Goal: Task Accomplishment & Management: Manage account settings

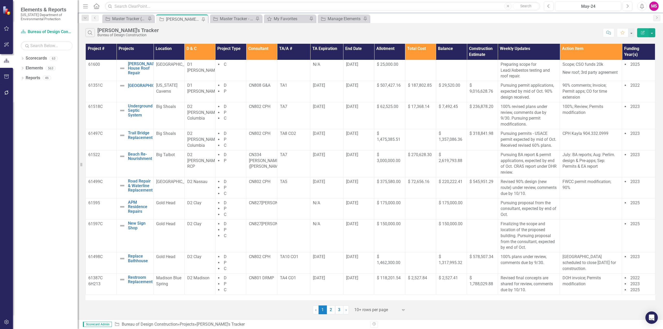
click at [86, 7] on icon "Menu" at bounding box center [85, 5] width 7 height 5
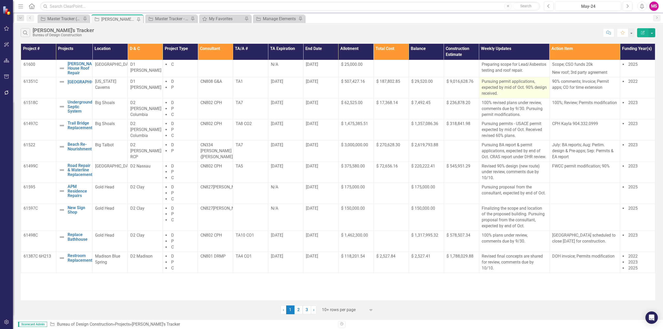
click at [513, 94] on p "Pursuing permit applications, expected by mid of Oct. 90% design received." at bounding box center [514, 88] width 65 height 18
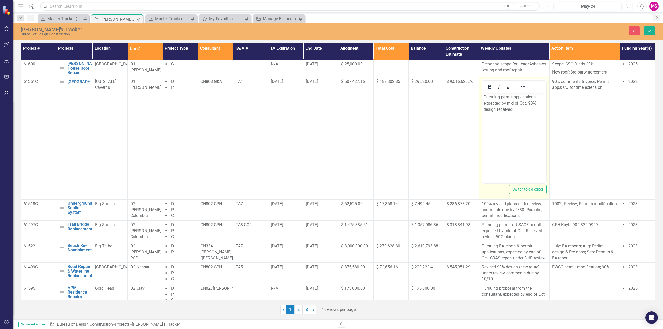
click at [507, 103] on p "Pursuing permit applications, expected by mid of Oct. 90% design received." at bounding box center [513, 103] width 61 height 19
drag, startPoint x: 507, startPoint y: 103, endPoint x: 540, endPoint y: 108, distance: 33.0
click at [508, 103] on p "Pursuing permit applications, expected by mid of Oct. 90% design received." at bounding box center [513, 103] width 61 height 19
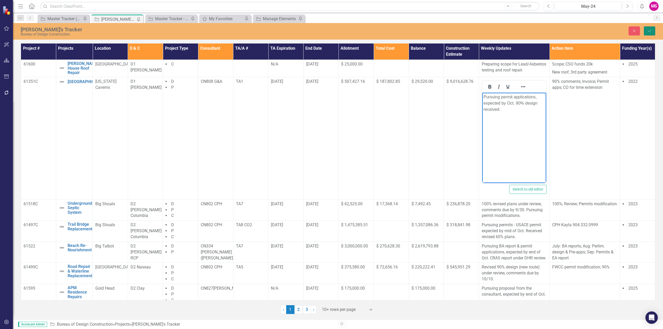
click at [649, 30] on icon "Save" at bounding box center [649, 31] width 5 height 4
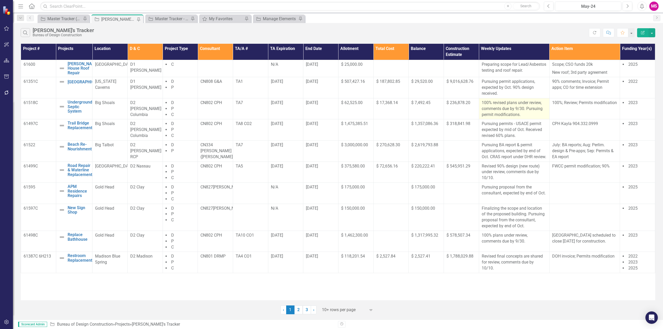
click at [503, 105] on p "100% revised plans under review, comments due by 9/30. Pursuing permit modifica…" at bounding box center [514, 109] width 65 height 18
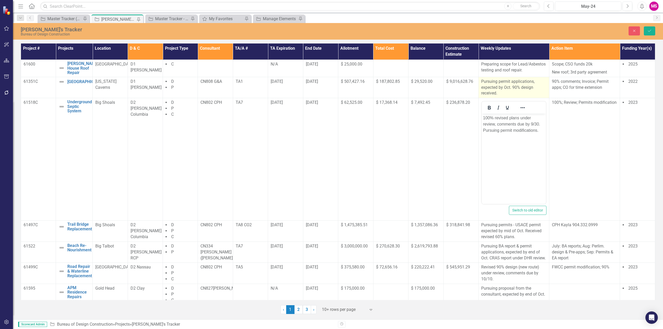
click at [496, 93] on p "Pursuing permit applications, expected by Oct. 90% design received." at bounding box center [513, 88] width 65 height 18
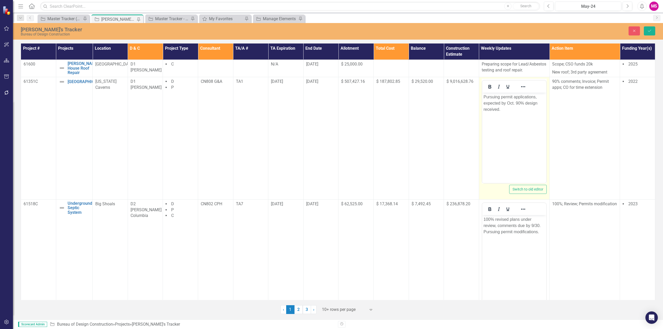
click at [491, 111] on p "Pursuing permit applications, expected by Oct. 90% design received." at bounding box center [513, 103] width 61 height 19
click at [503, 109] on p "Pursuing permit applications, expected by Oct. 90% design received." at bounding box center [513, 103] width 61 height 19
copy p "received."
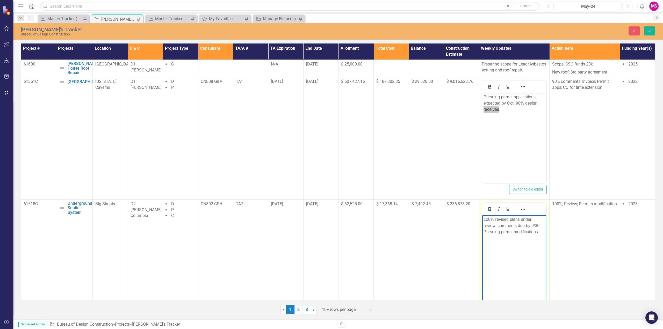
click at [505, 230] on p "100% revised plans under review, comments due by 9/30. Pursuing permit modifica…" at bounding box center [513, 225] width 61 height 19
drag, startPoint x: 521, startPoint y: 219, endPoint x: 541, endPoint y: 224, distance: 20.5
click at [541, 224] on p "100% revised plans under review, comments due by 9/30. Pursuing permit modifica…" at bounding box center [513, 225] width 61 height 19
drag, startPoint x: 540, startPoint y: 220, endPoint x: 466, endPoint y: 220, distance: 74.6
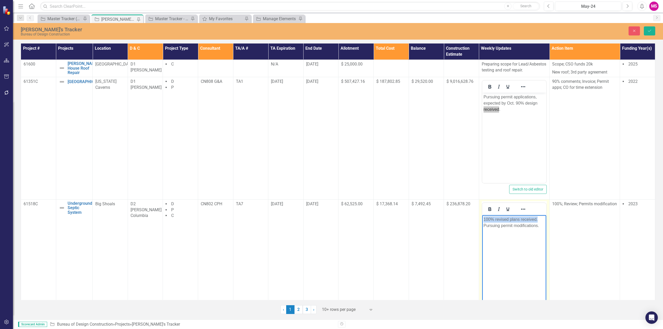
click at [482, 220] on html "100% revised plans received. Pursuing permit modifications." at bounding box center [514, 254] width 64 height 78
click at [543, 221] on p "Pursuing permit modifications." at bounding box center [513, 219] width 61 height 6
click at [526, 224] on p "Pursuing permit modifications. 100% revised plans received." at bounding box center [513, 222] width 61 height 12
copy p "received"
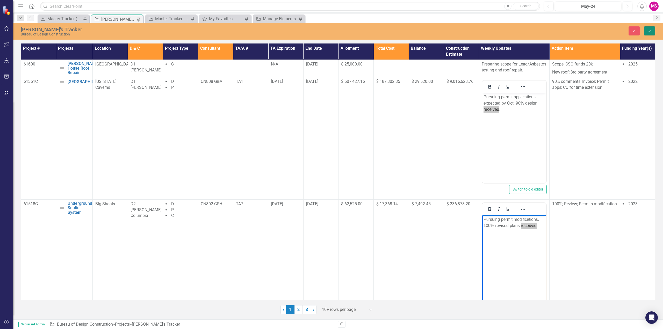
click at [651, 31] on icon "Save" at bounding box center [649, 31] width 5 height 4
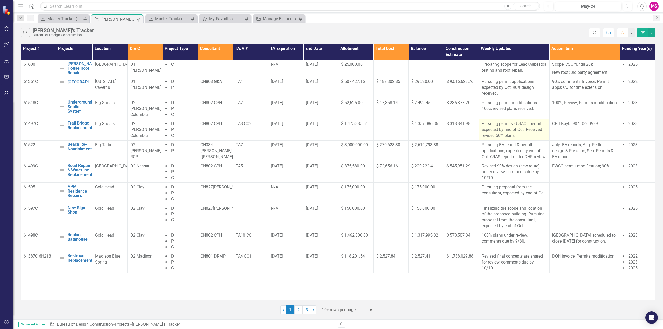
click at [500, 133] on p "Pursuing permits - USACE permit expected by mid of Oct. Received revised 60% pl…" at bounding box center [514, 130] width 65 height 18
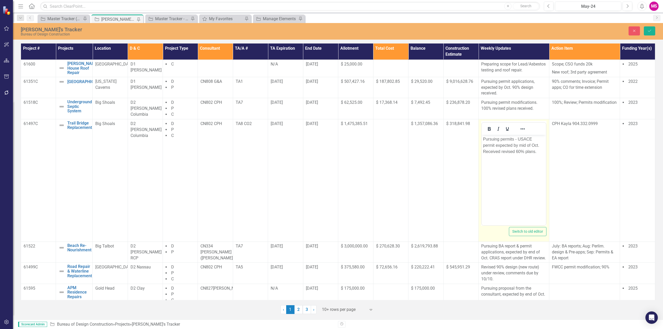
click at [515, 151] on p "Pursuing permits - USACE permit expected by mid of Oct. Received revised 60% pl…" at bounding box center [514, 145] width 62 height 19
click at [631, 30] on button "Close" at bounding box center [633, 30] width 11 height 9
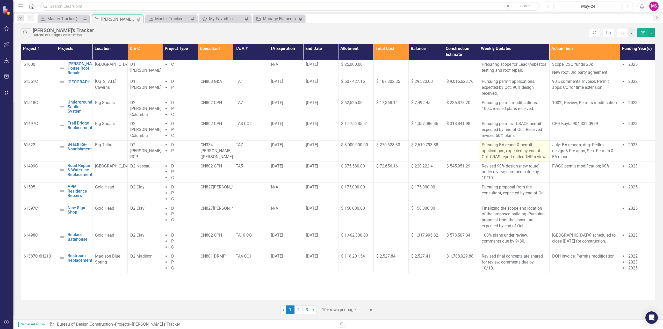
click at [511, 160] on p "Pursuing BA report & permit applications, expected by end of Oct. CRAS report u…" at bounding box center [514, 151] width 65 height 18
click at [505, 155] on p "Pursuing BA report & permit applications, expected by end of Oct. CRAS report u…" at bounding box center [514, 151] width 65 height 18
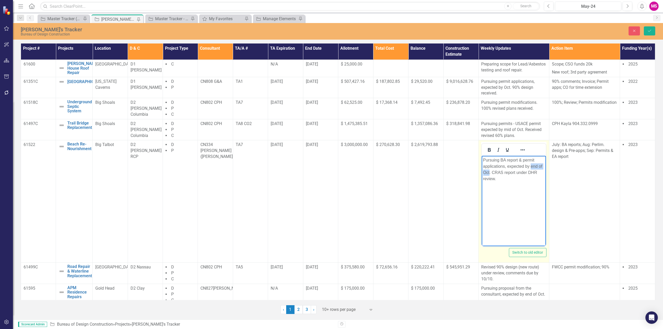
drag, startPoint x: 531, startPoint y: 166, endPoint x: 489, endPoint y: 171, distance: 42.3
click at [489, 171] on p "Pursuing BA report & permit applications, expected by end of Oct. CRAS report u…" at bounding box center [514, 169] width 62 height 25
click at [649, 30] on icon "Save" at bounding box center [649, 31] width 5 height 4
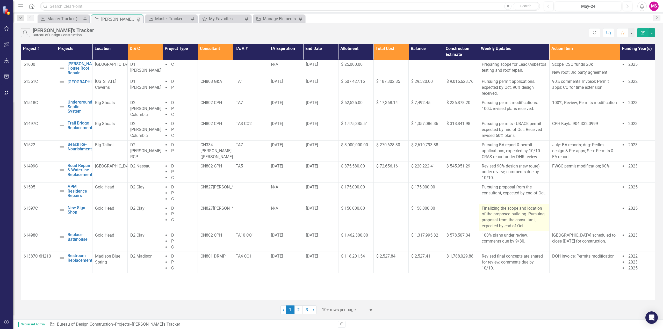
click at [530, 219] on p "Finalizing the scope and location of the proposed building. Pursuing proposal f…" at bounding box center [514, 218] width 65 height 24
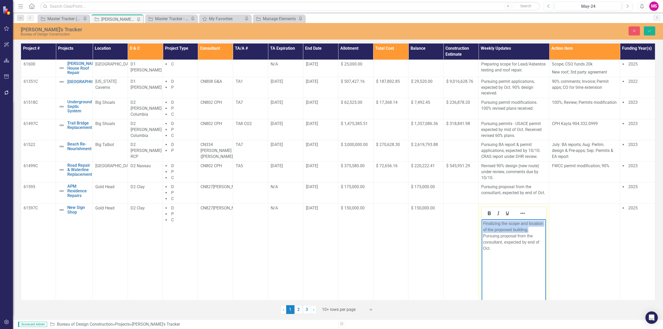
drag, startPoint x: 530, startPoint y: 230, endPoint x: 482, endPoint y: 220, distance: 49.5
click at [482, 220] on body "Finalizing the scope and location of the proposed building. Pursuing proposal f…" at bounding box center [514, 258] width 64 height 78
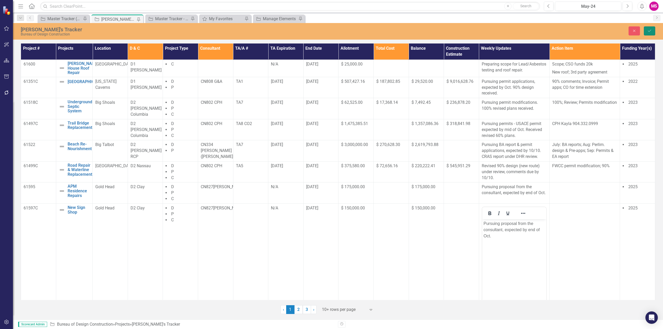
click at [652, 33] on button "Save" at bounding box center [649, 30] width 11 height 9
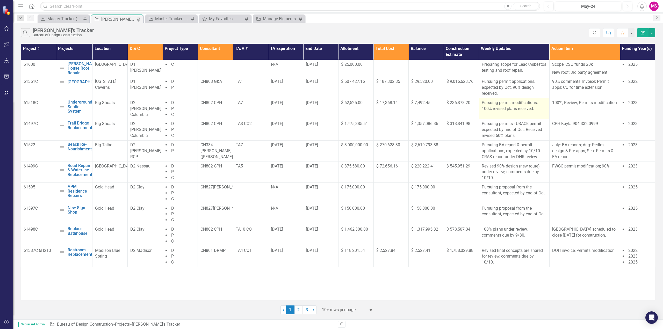
click at [513, 112] on p "Pursuing permit modifications. 100% revised plans received." at bounding box center [514, 106] width 65 height 12
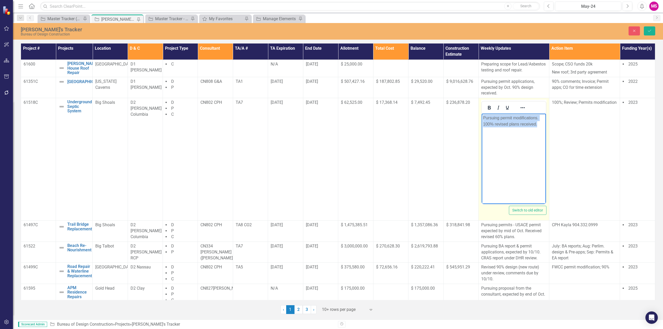
drag, startPoint x: 482, startPoint y: 118, endPoint x: 1027, endPoint y: 243, distance: 558.9
click at [546, 125] on html "Pursuing permit modifications. 100% revised plans received." at bounding box center [514, 153] width 64 height 78
copy p "Pursuing permit modifications. 100% revised plans received."
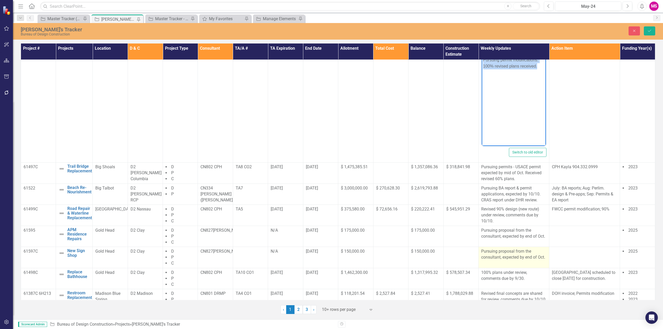
scroll to position [72, 0]
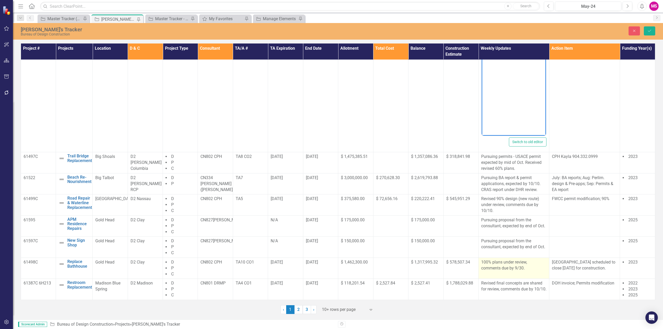
click at [494, 270] on p "100% plans under review, comments due by 9/30." at bounding box center [513, 265] width 65 height 12
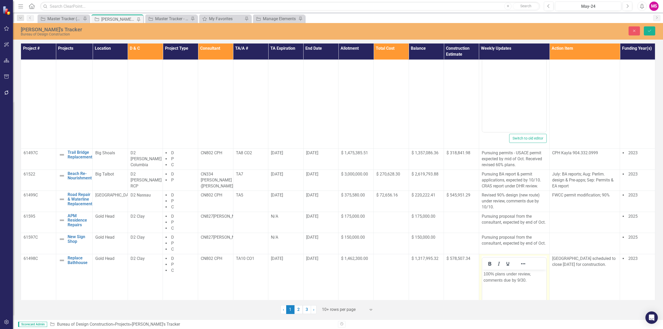
scroll to position [0, 0]
click at [507, 279] on p "100% plans under review, comments due by 9/30." at bounding box center [513, 277] width 61 height 12
paste body "Rich Text Area. Press ALT-0 for help."
click at [651, 30] on icon "Save" at bounding box center [649, 31] width 5 height 4
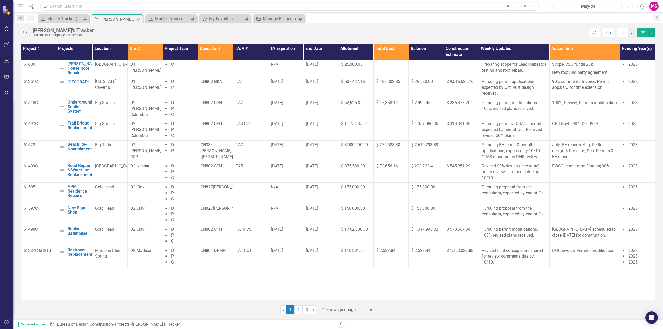
drag, startPoint x: 300, startPoint y: 310, endPoint x: 315, endPoint y: 307, distance: 15.5
click at [300, 310] on link "2" at bounding box center [298, 310] width 8 height 9
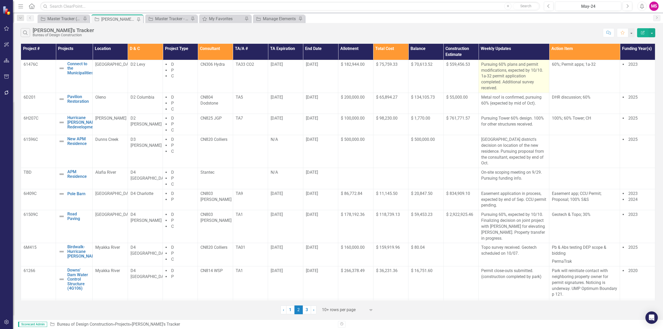
click at [505, 79] on p "Pursuing 60% plans and permit modifications, expected by 10/10. 1a-32 permit ap…" at bounding box center [513, 77] width 65 height 30
click at [533, 75] on p "Pursuing 60% plans and permit modifications, expected by 10/10. 1a-32 permit ap…" at bounding box center [513, 77] width 65 height 30
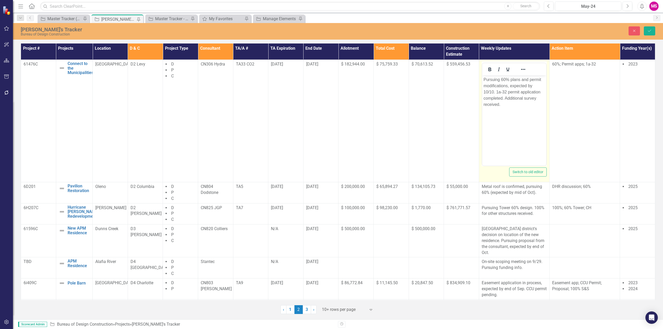
click at [492, 90] on p "Pursuing 60% plans and permit modifications, expected by 10/10. 1a-32 permit ap…" at bounding box center [513, 92] width 61 height 31
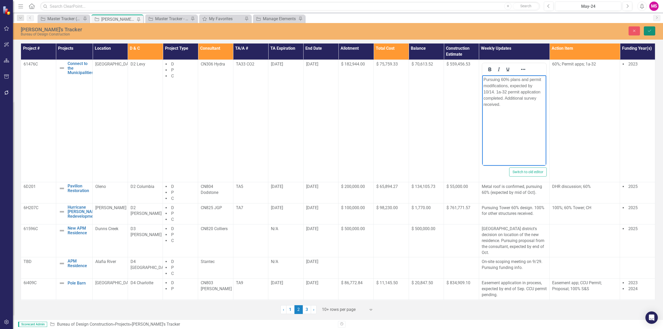
click at [647, 30] on icon "Save" at bounding box center [649, 31] width 5 height 4
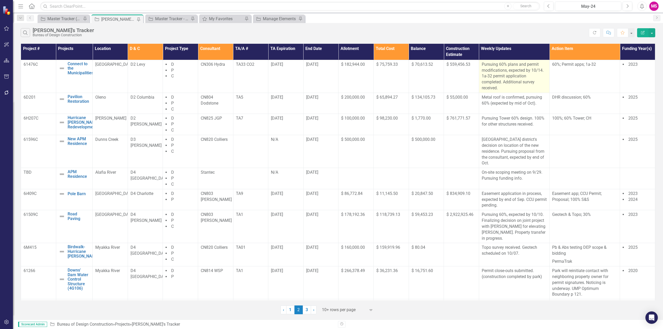
click at [507, 67] on p "Pursuing 60% plans and permit modifications, expected by 10/14. 1a-32 permit ap…" at bounding box center [514, 77] width 65 height 30
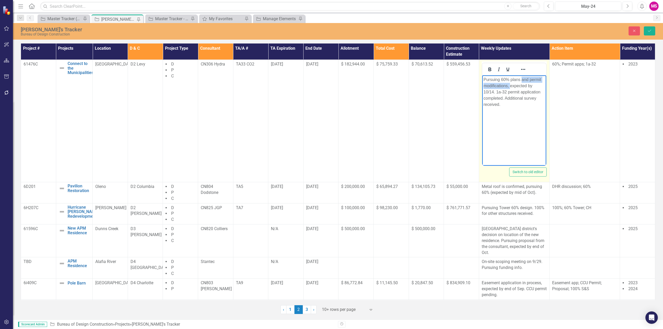
drag, startPoint x: 521, startPoint y: 79, endPoint x: 509, endPoint y: 86, distance: 13.6
click at [509, 86] on p "Pursuing 60% plans and permit modifications, expected by 10/14. 1a-32 permit ap…" at bounding box center [513, 92] width 61 height 31
click at [649, 29] on icon "Save" at bounding box center [649, 31] width 5 height 4
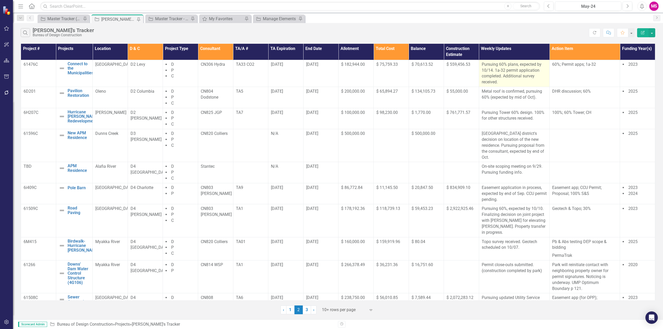
click at [518, 78] on p "Pursuing 60% plans, expected by 10/14. 1a-32 permit application completed. Addi…" at bounding box center [514, 74] width 65 height 24
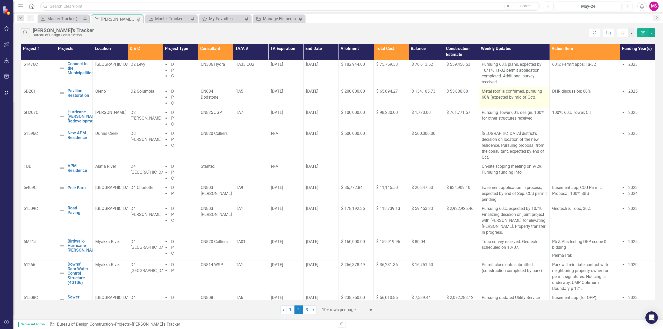
click at [515, 96] on p "Metal roof is confirmed, pursuing 60% (expected by mid of Oct)." at bounding box center [514, 95] width 65 height 12
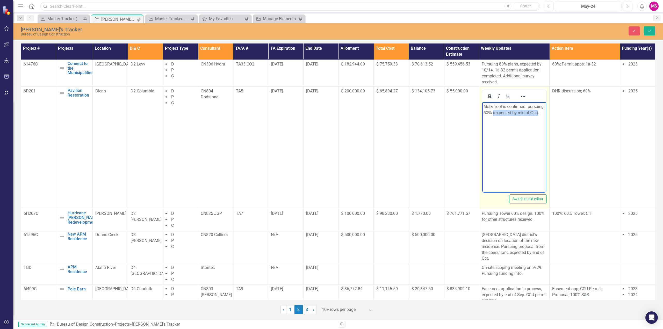
drag, startPoint x: 493, startPoint y: 113, endPoint x: 537, endPoint y: 111, distance: 44.6
click at [537, 111] on p "Metal roof is confirmed, pursuing 60% (expected by mid of Oct)." at bounding box center [513, 110] width 61 height 12
click at [526, 107] on p "Metal roof is confirmed, pursuing 60% 10/24." at bounding box center [513, 110] width 61 height 12
drag, startPoint x: 525, startPoint y: 106, endPoint x: 953, endPoint y: 212, distance: 441.0
click at [482, 109] on html "Metal roof is confirmed, pursuing 60% 10/24." at bounding box center [514, 141] width 64 height 78
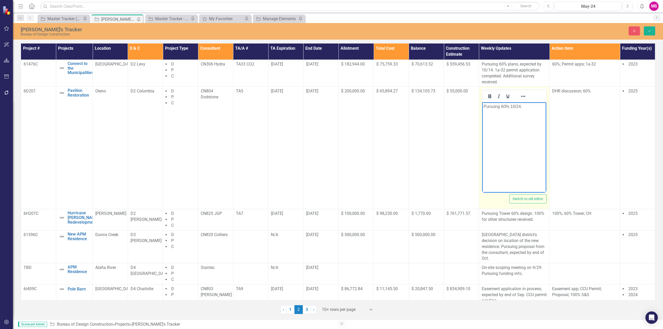
click at [509, 106] on p "Pursuing 60% 10/24." at bounding box center [513, 107] width 61 height 6
click at [644, 30] on button "Save" at bounding box center [649, 30] width 11 height 9
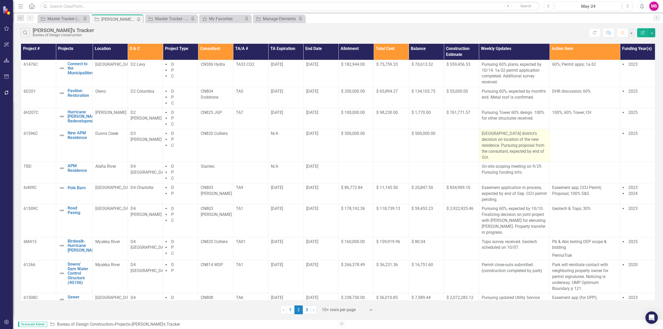
click at [522, 146] on p "Pursuing district's decision on location of the new residence. Pursuing proposa…" at bounding box center [514, 146] width 65 height 30
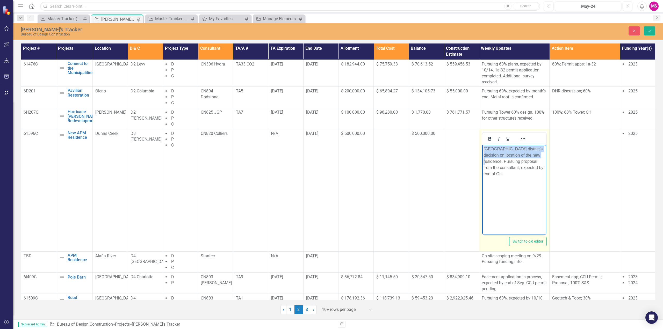
drag, startPoint x: 540, startPoint y: 156, endPoint x: 956, endPoint y: 289, distance: 437.1
click at [482, 145] on html "Pursuing district's decision on location of the new residence. Pursuing proposa…" at bounding box center [514, 183] width 64 height 78
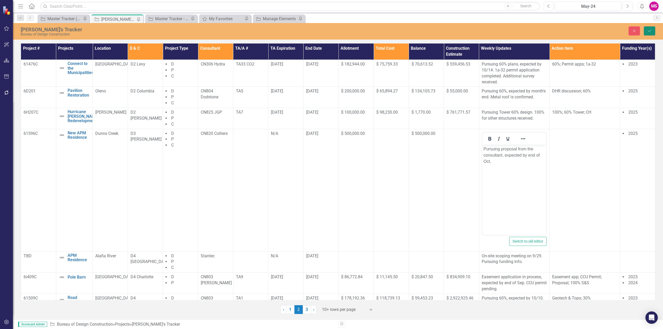
click at [652, 29] on button "Save" at bounding box center [649, 30] width 11 height 9
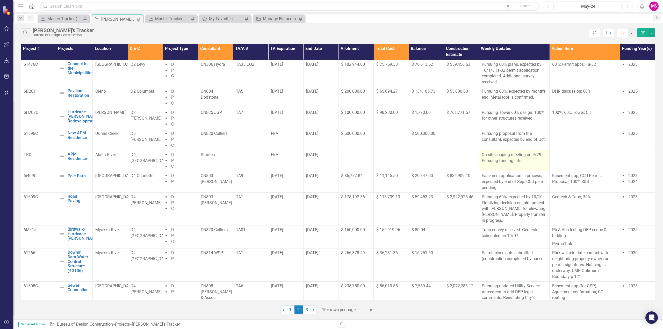
click at [530, 163] on p "On-site scoping meeting on 9/29. Pursuing funding info." at bounding box center [514, 158] width 65 height 12
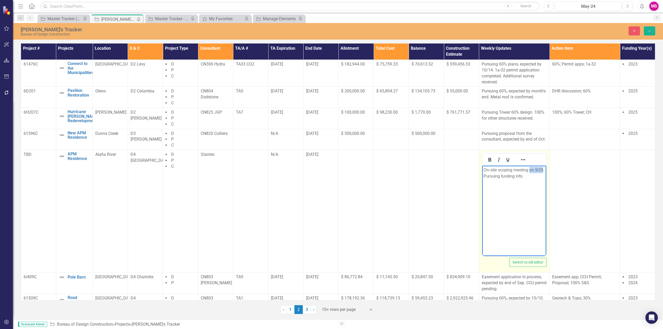
drag, startPoint x: 529, startPoint y: 169, endPoint x: 542, endPoint y: 167, distance: 12.9
click at [542, 167] on p "On-site scoping meeting on 9/29. Pursuing funding info." at bounding box center [513, 173] width 61 height 12
click at [652, 29] on button "Save" at bounding box center [649, 30] width 11 height 9
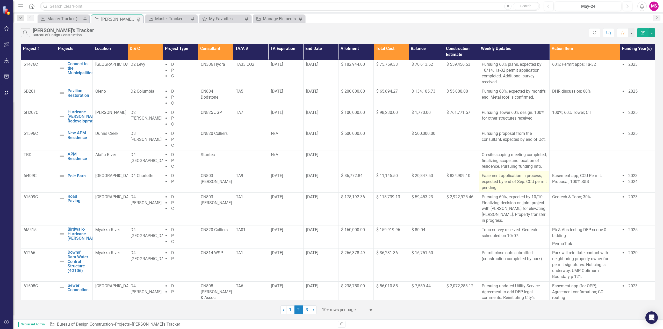
click at [504, 190] on p "Easement application in process, expected by end of Sep. CCU permit pending." at bounding box center [514, 182] width 65 height 18
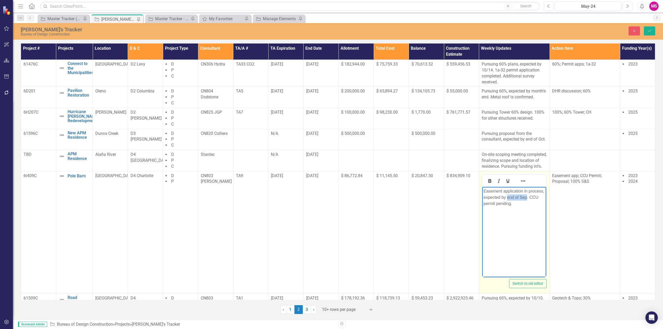
drag, startPoint x: 506, startPoint y: 196, endPoint x: 528, endPoint y: 194, distance: 21.8
click at [526, 194] on p "Easement application in process, expected by end of Sep. CCU permit pending." at bounding box center [513, 197] width 61 height 19
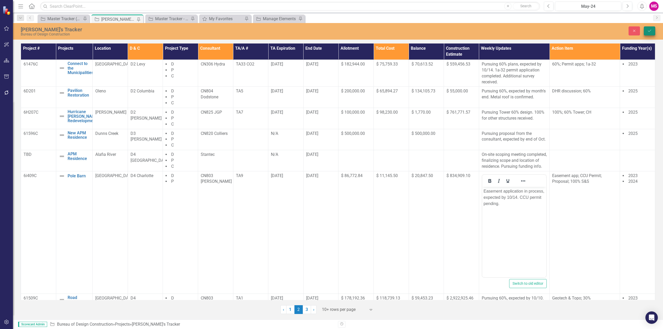
click at [652, 28] on button "Save" at bounding box center [649, 30] width 11 height 9
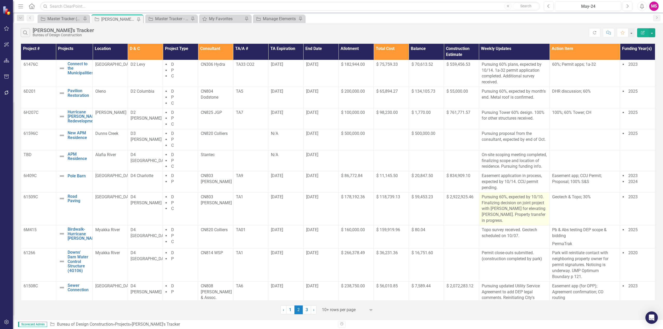
click at [518, 217] on p "Pursuing 60%, expected by 10/10. Finalizing decision on joint project with Lee …" at bounding box center [514, 209] width 65 height 30
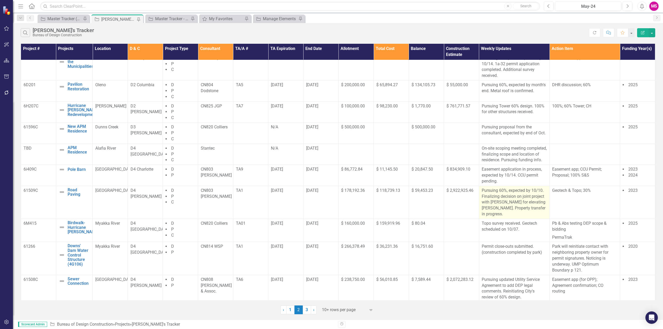
scroll to position [8, 0]
click at [536, 203] on p "Pursuing 60%, expected by 10/10. Finalizing decision on joint project with Lee …" at bounding box center [514, 201] width 65 height 30
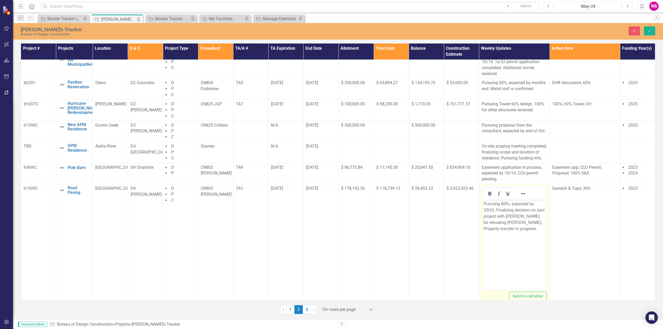
scroll to position [0, 0]
click at [491, 208] on p "Pursuing 60%, expected by 10/10. Finalizing decision on joint project with Lee …" at bounding box center [513, 216] width 61 height 31
click at [652, 31] on button "Save" at bounding box center [649, 30] width 11 height 9
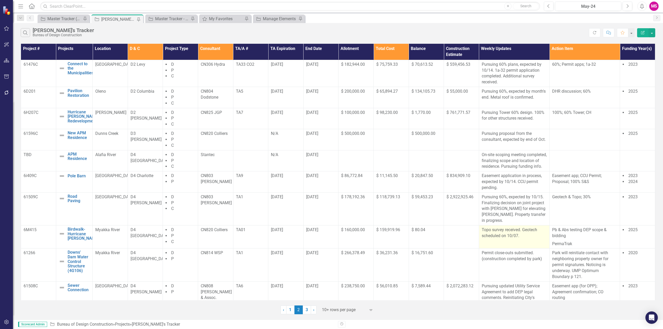
click at [521, 236] on p "Topo survey received. Geotech scheduled on 10/07." at bounding box center [514, 233] width 65 height 12
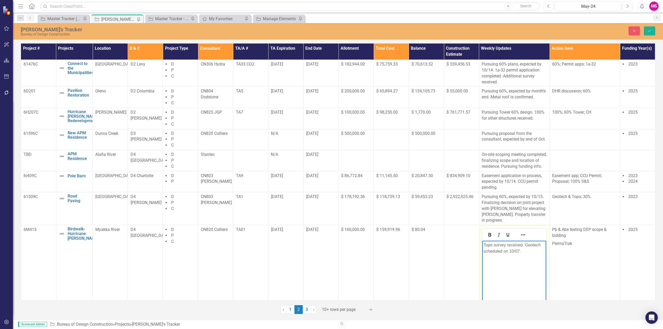
click at [522, 244] on p "Topo survey received. Geotech scheduled on 10/07." at bounding box center [513, 248] width 61 height 12
drag, startPoint x: 524, startPoint y: 244, endPoint x: 459, endPoint y: 246, distance: 64.7
click at [482, 246] on html "Topo survey received. Geotech scheduled on 10/07." at bounding box center [514, 280] width 64 height 78
click at [541, 244] on p "Geotech scheduled on 10/07." at bounding box center [513, 245] width 61 height 6
drag, startPoint x: 501, startPoint y: 245, endPoint x: 536, endPoint y: 242, distance: 35.0
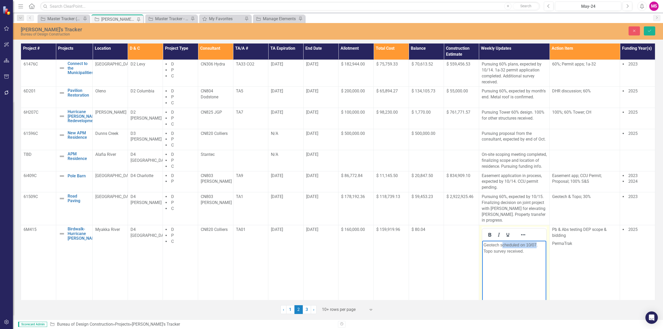
click at [536, 242] on p "Geotech scheduled on 10/07. Topo survey received." at bounding box center [513, 248] width 61 height 12
click at [649, 28] on button "Save" at bounding box center [649, 30] width 11 height 9
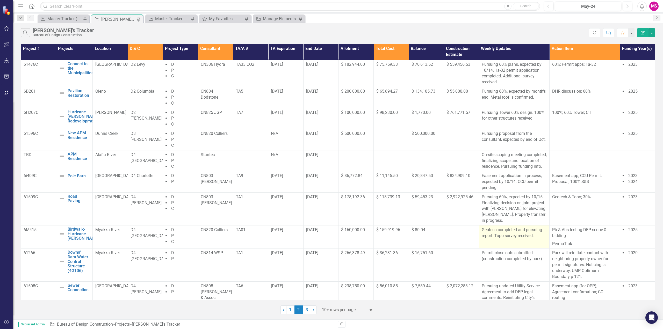
scroll to position [8, 0]
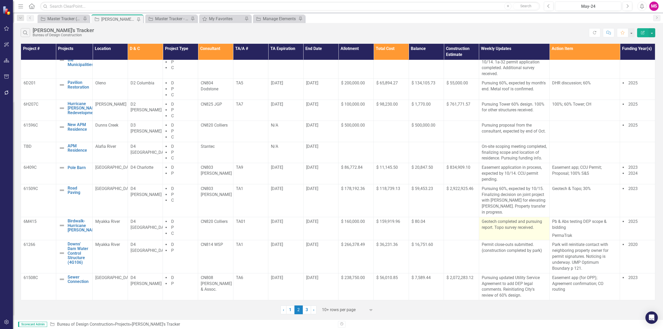
click at [496, 230] on p "Geotech completed and pursuing report. Topo survey received." at bounding box center [514, 225] width 65 height 12
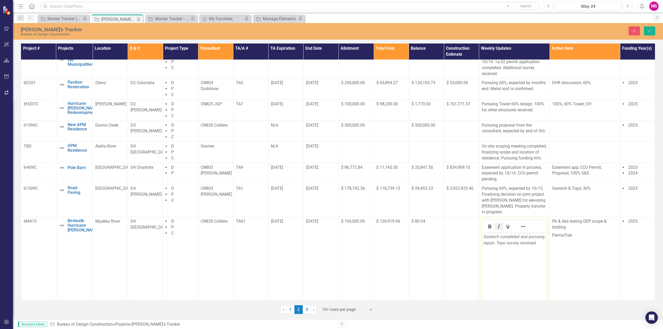
scroll to position [0, 0]
click at [500, 238] on p "Geotech completed and pursuing report. Topo survey received." at bounding box center [513, 240] width 61 height 12
click at [651, 28] on button "Save" at bounding box center [649, 30] width 11 height 9
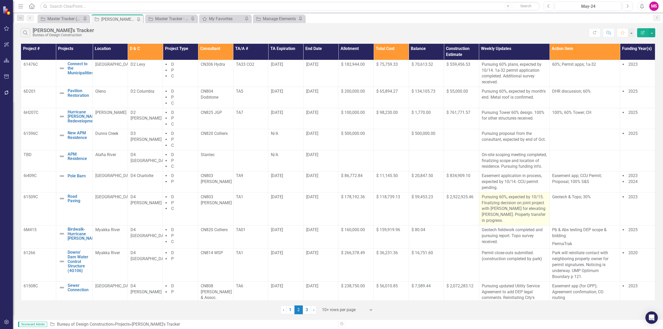
scroll to position [8, 0]
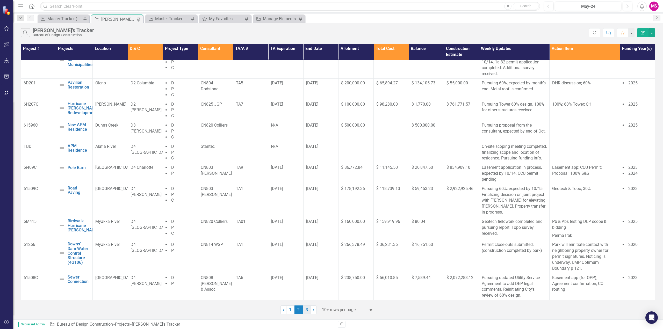
click at [306, 311] on link "3" at bounding box center [307, 310] width 8 height 9
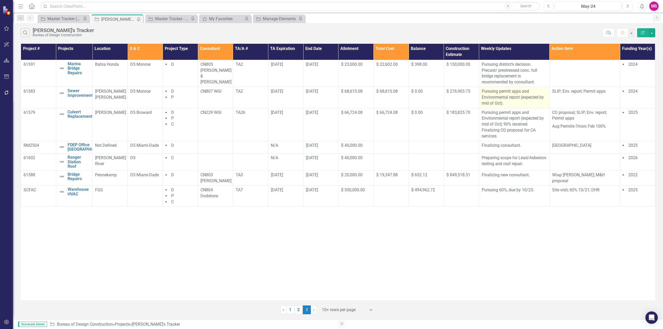
click at [508, 97] on p "Pursuing permit apps and Environmental report (expected by mid of Oct)." at bounding box center [514, 98] width 65 height 18
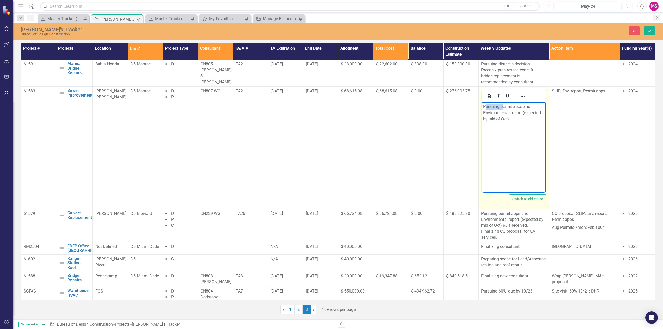
drag, startPoint x: 502, startPoint y: 106, endPoint x: 485, endPoint y: 106, distance: 16.8
click at [485, 106] on p "Pursuing permit apps and Environmental report (expected by mid of Oct)." at bounding box center [514, 113] width 62 height 19
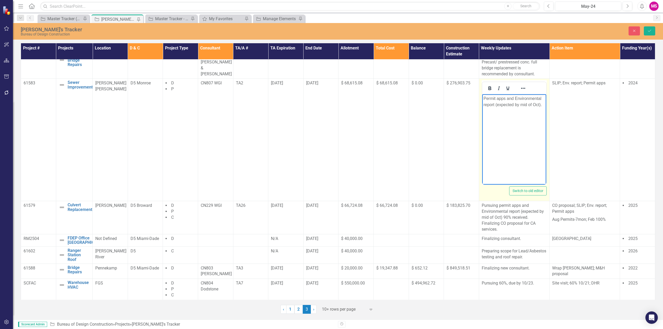
drag, startPoint x: 506, startPoint y: 98, endPoint x: 542, endPoint y: 100, distance: 36.6
click at [506, 98] on p "Permit apps and Environmental report (expected by mid of Oct)." at bounding box center [513, 102] width 61 height 12
click at [540, 110] on p "Permit applications submitted.and Environmental report (expected by mid of Oct)." at bounding box center [513, 105] width 61 height 19
click at [485, 99] on p "Permit applications submitted 10/02." at bounding box center [513, 102] width 61 height 12
click at [503, 104] on p "Pursuing permits, applications submitted 10/02." at bounding box center [513, 102] width 61 height 12
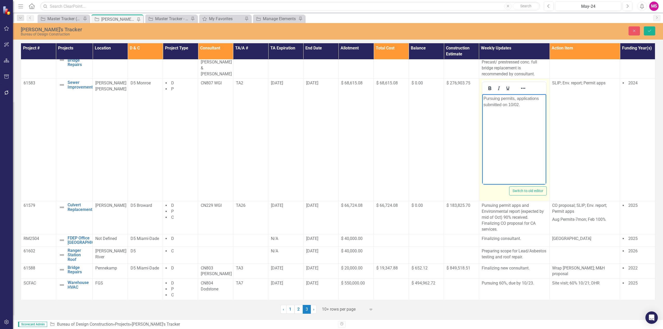
click at [526, 98] on p "Pursuing permits, applications submitted on 10/02." at bounding box center [513, 102] width 61 height 12
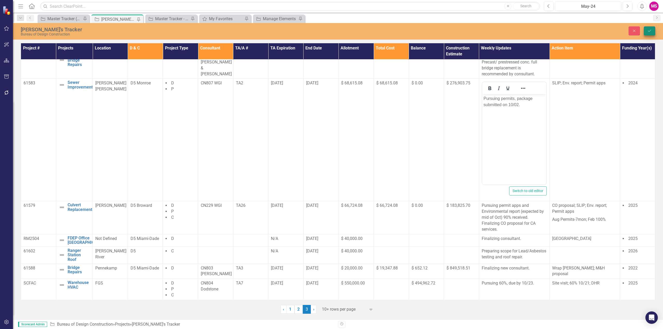
click at [649, 32] on icon "Save" at bounding box center [649, 31] width 5 height 4
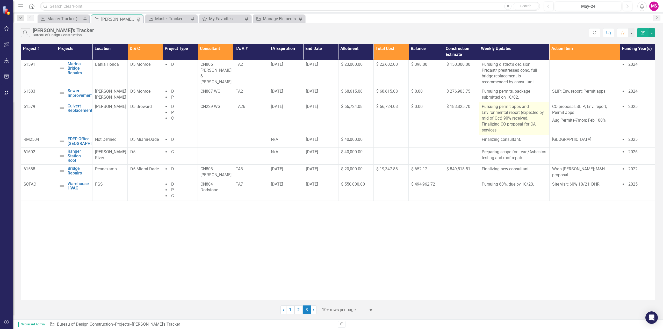
click at [508, 121] on p "Pursuing permit apps and Environmental report (expected by mid of Oct) 90% rece…" at bounding box center [514, 119] width 65 height 30
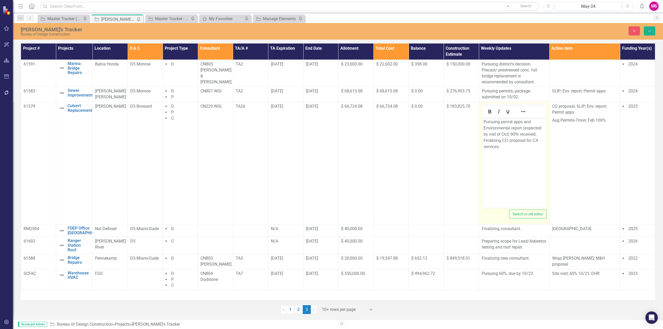
scroll to position [0, 0]
click at [538, 135] on p "Pursuing permit apps and Environmental report (expected by mid of Oct) 90% rece…" at bounding box center [513, 134] width 61 height 31
click at [482, 122] on body "Pursuing permit apps and Environmental report (expected by mid of Oct) 90% rece…" at bounding box center [514, 157] width 64 height 78
drag, startPoint x: 506, startPoint y: 127, endPoint x: 527, endPoint y: 126, distance: 21.5
click at [506, 127] on p "Emergency repair required, replacement in-kind culvert. Pursuing permit apps an…" at bounding box center [513, 140] width 61 height 43
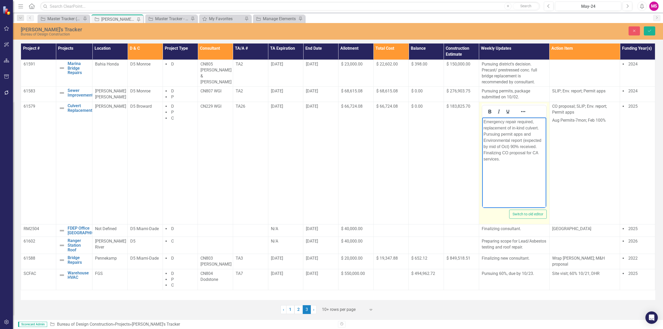
drag, startPoint x: 539, startPoint y: 127, endPoint x: 1030, endPoint y: 245, distance: 504.5
click at [539, 127] on p "Emergency repair required, replacement of in-kind culvert. Pursuing permit apps…" at bounding box center [513, 140] width 61 height 43
click at [536, 122] on p "Emergency repair required, replacement of in-kind culvert. Pursuing permit apps…" at bounding box center [513, 140] width 61 height 43
drag, startPoint x: 511, startPoint y: 146, endPoint x: 538, endPoint y: 148, distance: 27.6
click at [538, 148] on p "Emergency repair required, replacement of in-kind culvert. Pursuing permit apps…" at bounding box center [513, 140] width 61 height 43
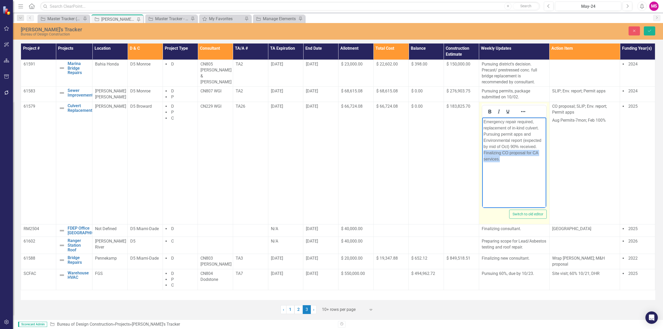
drag, startPoint x: 513, startPoint y: 158, endPoint x: 481, endPoint y: 153, distance: 32.0
click at [482, 153] on html "Emergency repair required, replacement of in-kind culvert. Pursuing permit apps…" at bounding box center [514, 157] width 64 height 78
click at [537, 127] on p "Emergency repair required, replacement of in-kind culvert. Pursuing permit apps…" at bounding box center [513, 134] width 61 height 31
click at [522, 121] on p "Emergency repair required, replacement of in-kind culvert. Pursuing permit apps…" at bounding box center [513, 134] width 61 height 31
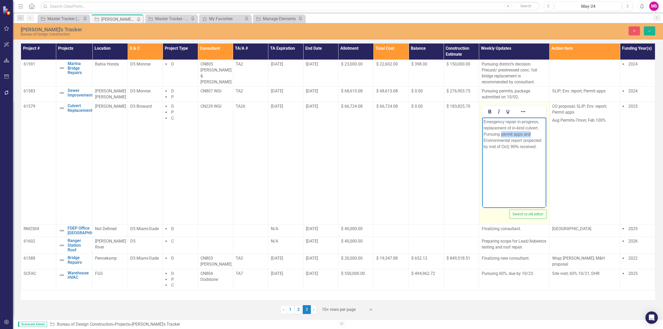
drag, startPoint x: 501, startPoint y: 134, endPoint x: 531, endPoint y: 134, distance: 29.8
click at [531, 134] on p "Emergency repair in-progress, replacement of in-kind culvert. Pursuing permit a…" at bounding box center [513, 134] width 61 height 31
drag, startPoint x: 529, startPoint y: 140, endPoint x: 960, endPoint y: 256, distance: 446.5
click at [482, 139] on html "Emergency repair in-progress, replacement of in-kind culvert. Pursuing Environm…" at bounding box center [514, 157] width 64 height 78
click at [493, 142] on p "Emergency repair in-progress, replacement of in-kind culvert. Pursuing Environm…" at bounding box center [513, 131] width 61 height 25
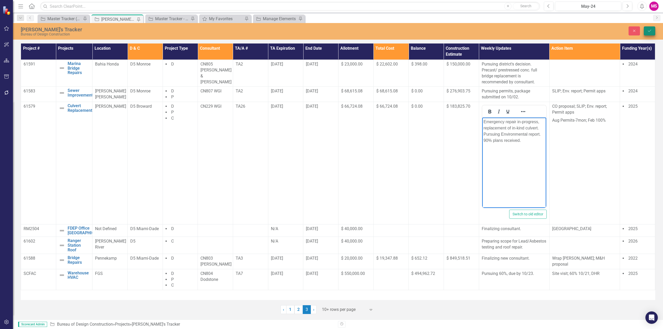
click at [651, 31] on icon "Save" at bounding box center [649, 31] width 5 height 4
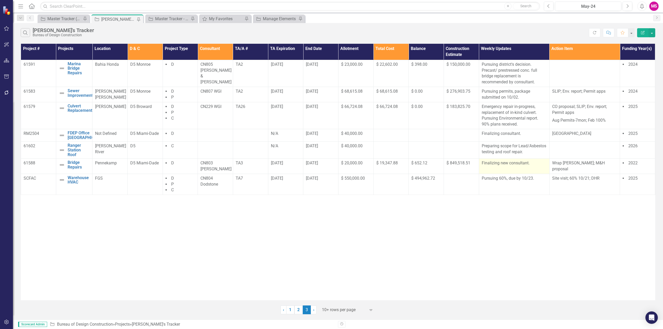
click at [496, 166] on p "Finalizing new consultant." at bounding box center [514, 163] width 65 height 6
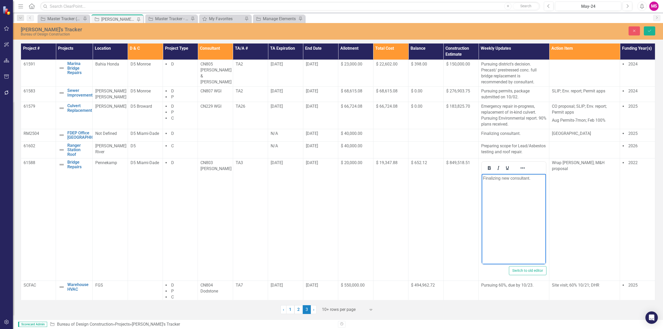
click at [483, 179] on p "Finalizing new consultant." at bounding box center [514, 178] width 62 height 6
drag, startPoint x: 529, startPoint y: 178, endPoint x: 463, endPoint y: 177, distance: 66.3
click at [482, 177] on html "Finalizing new consultant." at bounding box center [514, 213] width 64 height 78
click at [526, 184] on p "Wrapping-up the consultant. Report to be evaluated by another consultant." at bounding box center [513, 184] width 61 height 19
drag, startPoint x: 526, startPoint y: 183, endPoint x: 519, endPoint y: 187, distance: 8.0
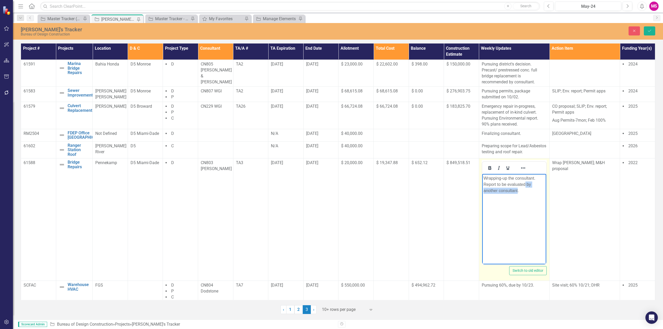
click at [517, 188] on p "Wrapping-up the consultant. Report to be evaluated by another consultant." at bounding box center [513, 184] width 61 height 19
click at [540, 183] on p "Wrapping-up the consultant. Report to be evaluated for a second opinion." at bounding box center [513, 184] width 61 height 19
click at [504, 191] on p "Wrapping-up the consultant. Report to be evaluated for a second opinion." at bounding box center [513, 184] width 61 height 19
drag, startPoint x: 538, startPoint y: 177, endPoint x: 1030, endPoint y: 362, distance: 525.6
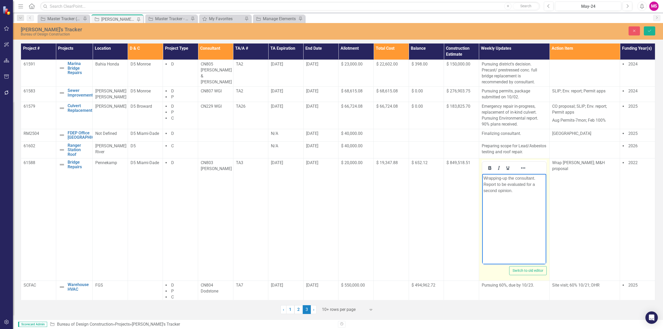
click at [538, 177] on p "Wrapping-up the consultant. Report to be evaluated for a second opinion." at bounding box center [513, 184] width 61 height 19
drag, startPoint x: 490, startPoint y: 192, endPoint x: 520, endPoint y: 191, distance: 30.8
click at [520, 191] on p "Wrapping-up the consultant. Pursuing Report to be evaluated for a second opinio…" at bounding box center [513, 184] width 61 height 19
click at [500, 184] on p "Wrapping-up the consultant. Pursuing Report to be evaluated for ." at bounding box center [513, 184] width 61 height 19
drag, startPoint x: 502, startPoint y: 191, endPoint x: 536, endPoint y: 190, distance: 34.7
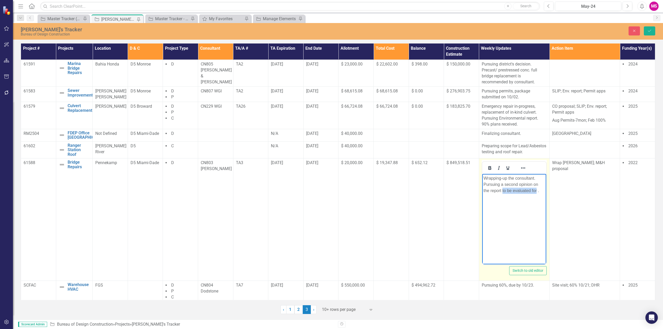
click at [536, 190] on p "Wrapping-up the consultant. Pursuing a second opinion on the report to be evalu…" at bounding box center [513, 184] width 61 height 19
click at [504, 184] on p "Wrapping-up the consultant. Pursuing a second opinion on the report." at bounding box center [513, 184] width 61 height 19
click at [525, 184] on p "Wrapping-up the consultant. Pursuing a consultant second opinion on the report." at bounding box center [513, 184] width 61 height 19
click at [652, 28] on button "Save" at bounding box center [649, 30] width 11 height 9
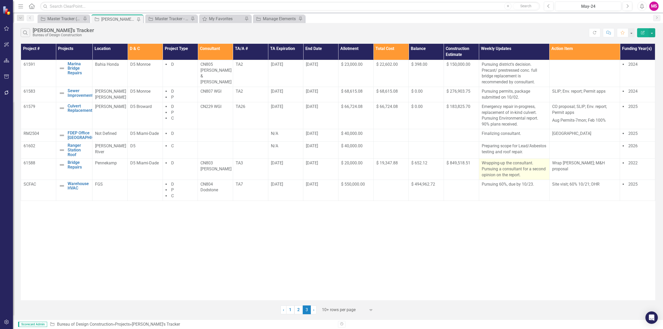
click at [502, 178] on p "Wrapping-up the consultant. Pursuing a consultant for a second opinion on the r…" at bounding box center [514, 169] width 65 height 18
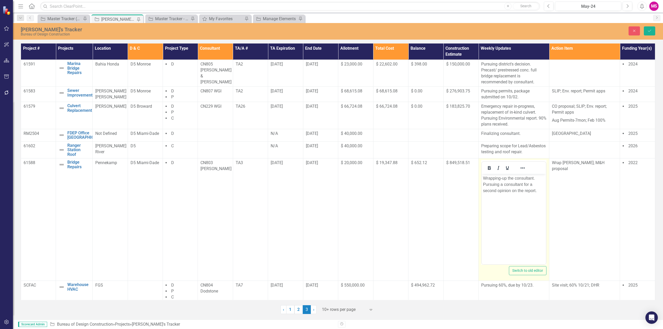
click at [503, 185] on p "Wrapping-up the consultant. Pursuing a consultant for a second opinion on the r…" at bounding box center [514, 184] width 62 height 19
click at [492, 182] on p "Wrapping-up the consultant. Pursuing another consultant for a second opinion on…" at bounding box center [513, 184] width 61 height 19
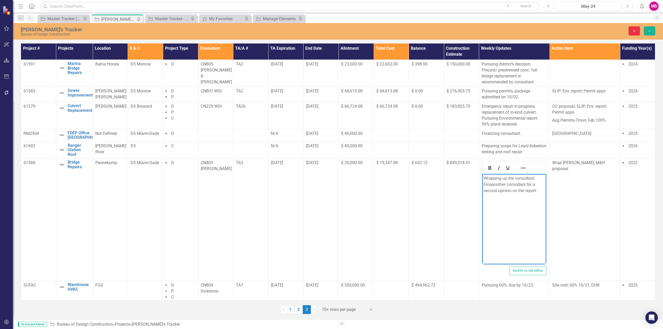
click at [635, 29] on icon "Close" at bounding box center [634, 31] width 5 height 4
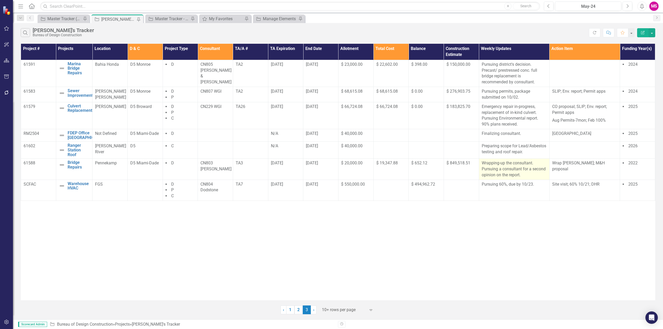
click at [520, 178] on p "Wrapping-up the consultant. Pursuing a consultant for a second opinion on the r…" at bounding box center [514, 169] width 65 height 18
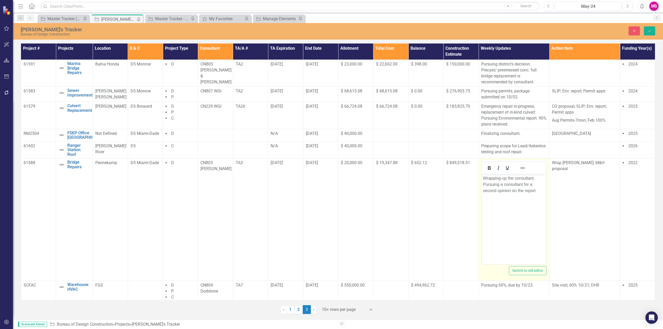
click at [503, 184] on p "Wrapping-up the consultant. Pursuing a consultant for a second opinion on the r…" at bounding box center [514, 184] width 62 height 19
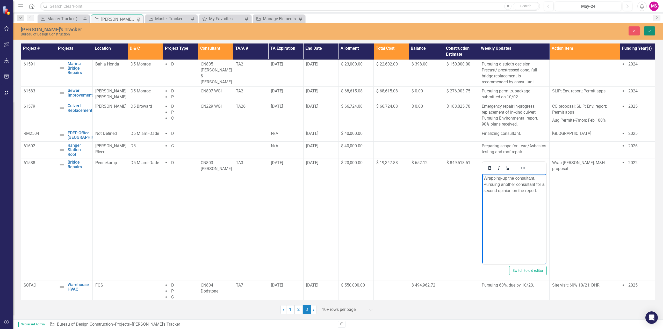
click at [649, 30] on icon "Save" at bounding box center [649, 31] width 5 height 4
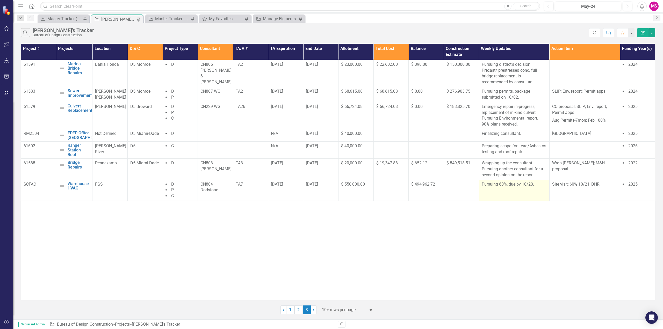
click at [507, 198] on td "Pursuing 60%, due by 10/23." at bounding box center [514, 190] width 70 height 21
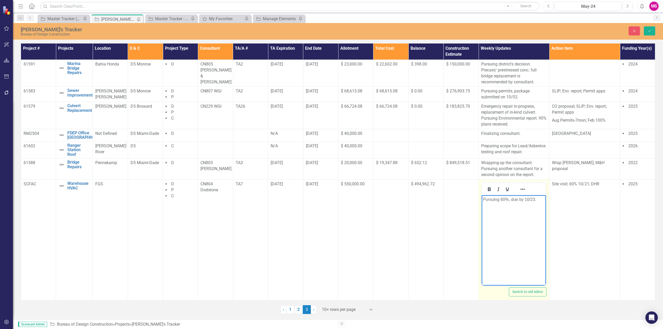
click at [509, 198] on p "Pursuing 60%, due by 10/23." at bounding box center [514, 200] width 62 height 6
click at [648, 32] on icon "Save" at bounding box center [649, 31] width 5 height 4
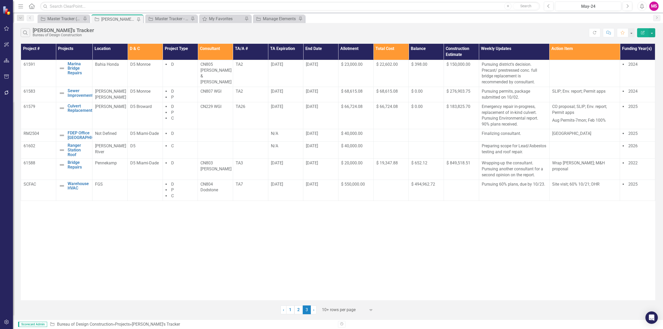
click at [382, 247] on div "Project # Projects Location D & C Project Type Consultant TA/A # TA Expiration …" at bounding box center [338, 172] width 634 height 257
